Goal: Navigation & Orientation: Go to known website

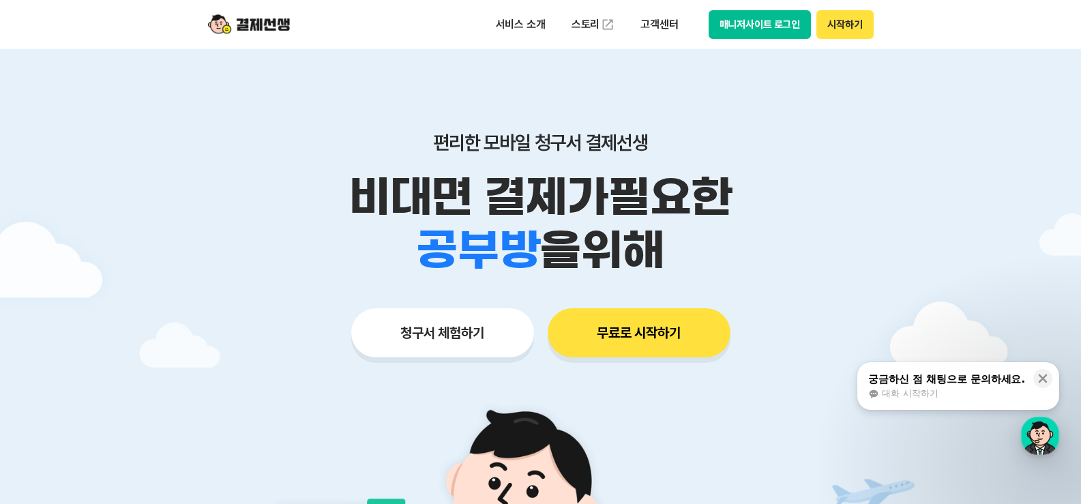
click at [787, 27] on button "매니저사이트 로그인" at bounding box center [760, 24] width 103 height 29
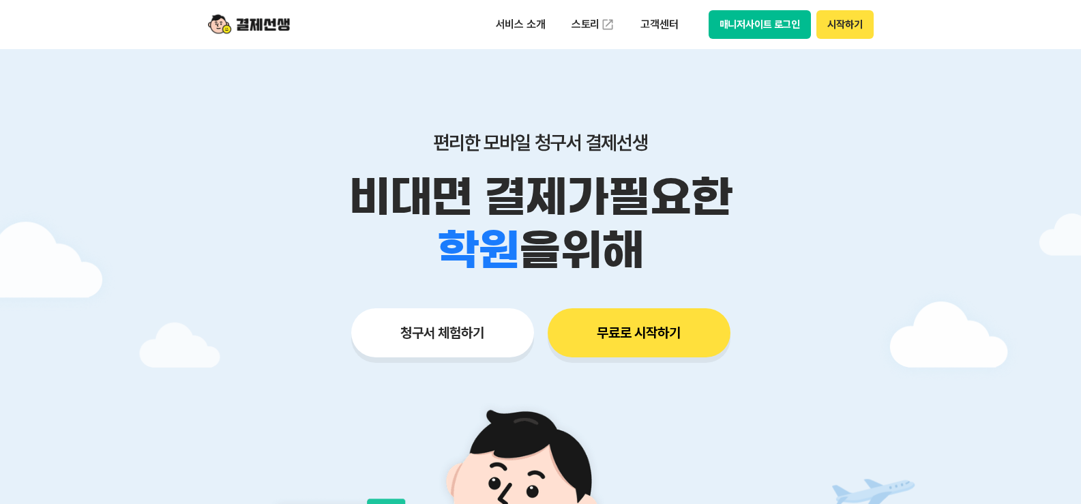
click at [737, 23] on button "매니저사이트 로그인" at bounding box center [760, 24] width 103 height 29
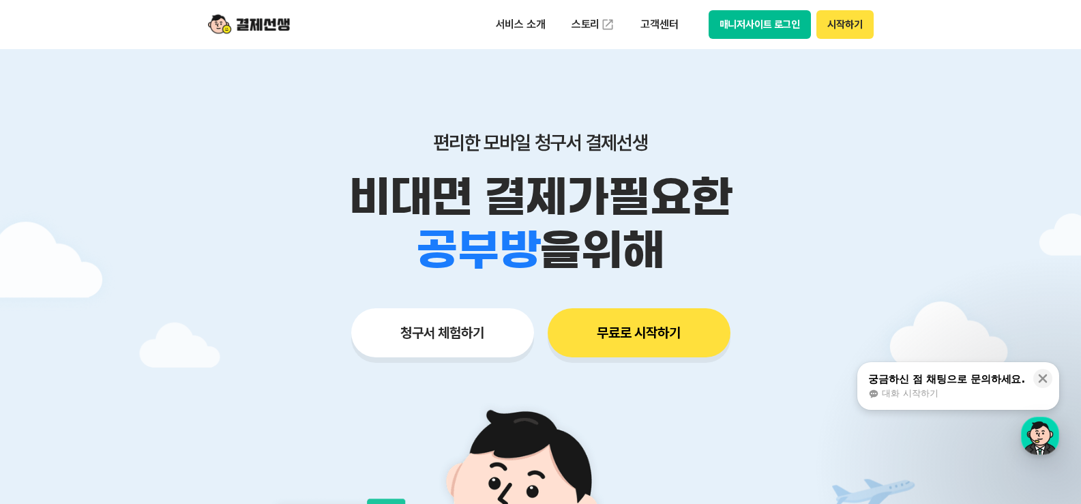
click at [721, 22] on button "매니저사이트 로그인" at bounding box center [760, 24] width 103 height 29
